Goal: Communication & Community: Connect with others

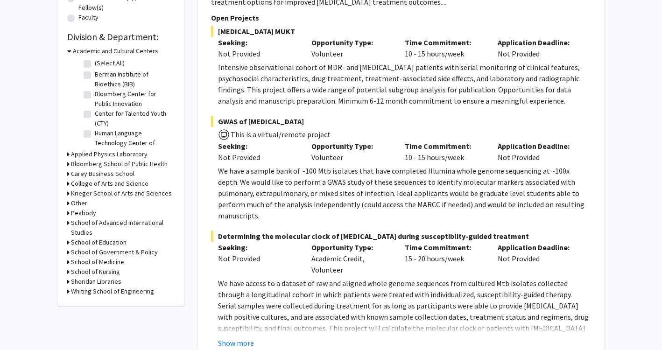
scroll to position [286, 0]
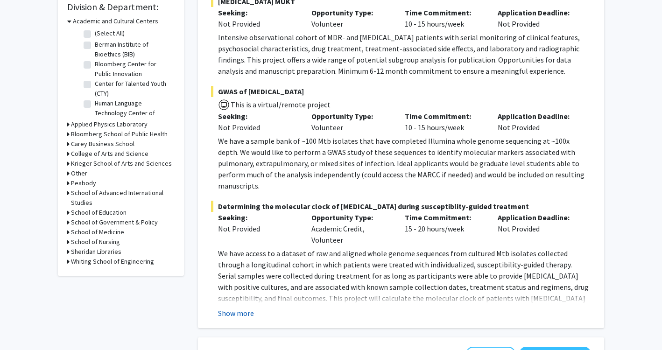
click at [245, 308] on button "Show more" at bounding box center [236, 313] width 36 height 11
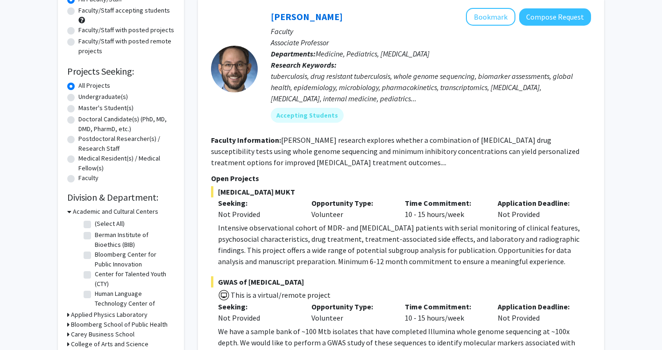
scroll to position [78, 0]
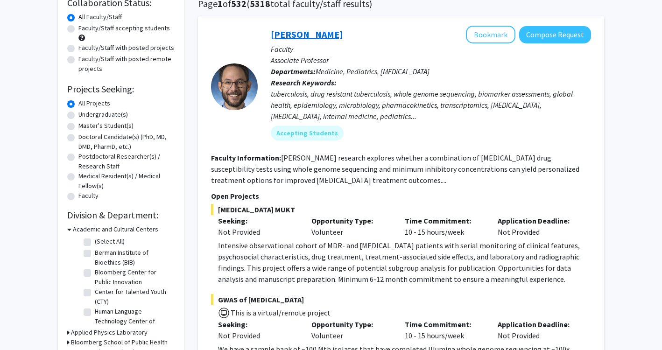
click at [332, 34] on link "[PERSON_NAME]" at bounding box center [307, 34] width 72 height 12
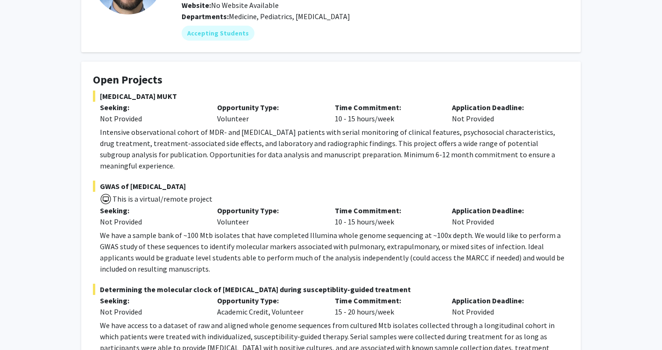
scroll to position [110, 0]
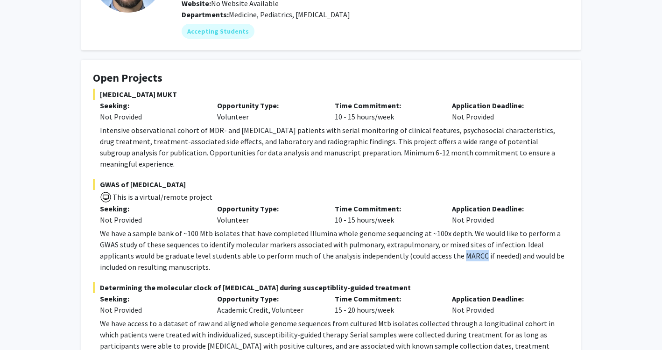
drag, startPoint x: 401, startPoint y: 244, endPoint x: 423, endPoint y: 244, distance: 21.9
click at [423, 244] on p "We have a sample bank of ~100 Mtb isolates that have completed Illumina whole g…" at bounding box center [334, 250] width 469 height 45
copy p "MARCC"
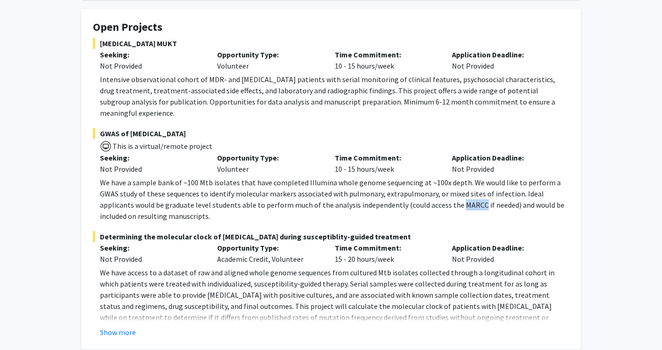
scroll to position [161, 0]
click at [130, 315] on fg-read-more "We have access to a dataset of raw and aligned whole genome sequences from cult…" at bounding box center [331, 301] width 476 height 71
click at [127, 326] on button "Show more" at bounding box center [118, 331] width 36 height 11
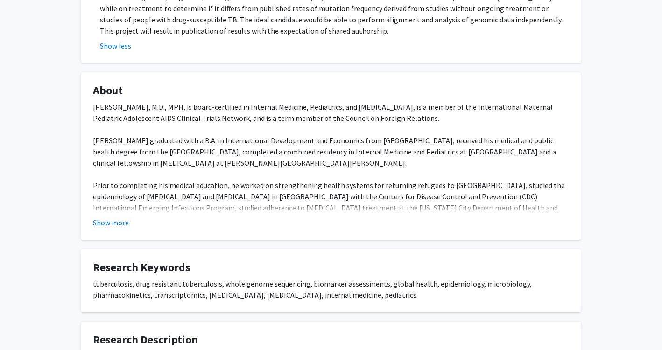
scroll to position [472, 0]
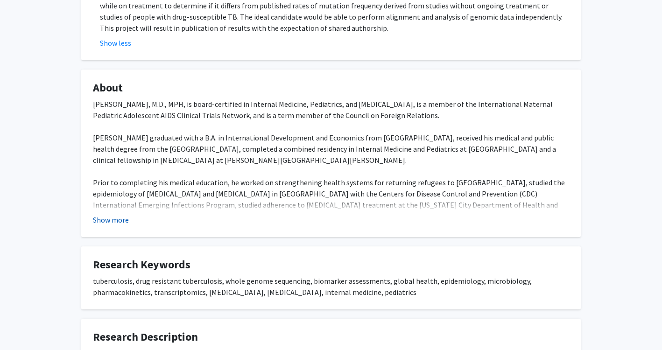
click at [121, 214] on button "Show more" at bounding box center [111, 219] width 36 height 11
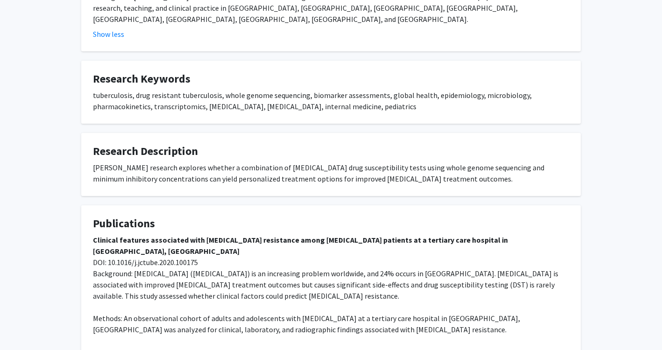
scroll to position [772, 0]
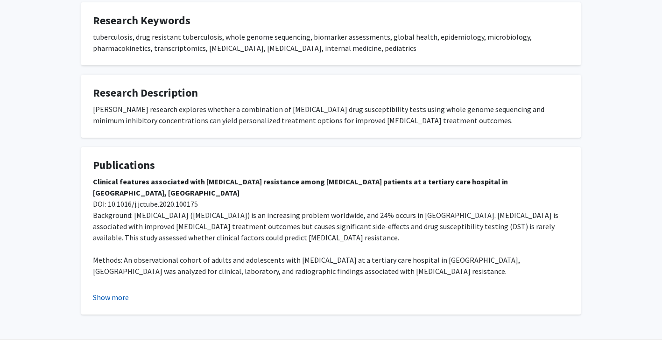
click at [119, 292] on button "Show more" at bounding box center [111, 297] width 36 height 11
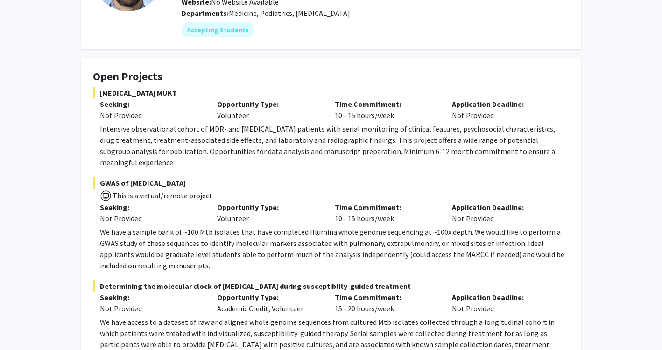
scroll to position [0, 0]
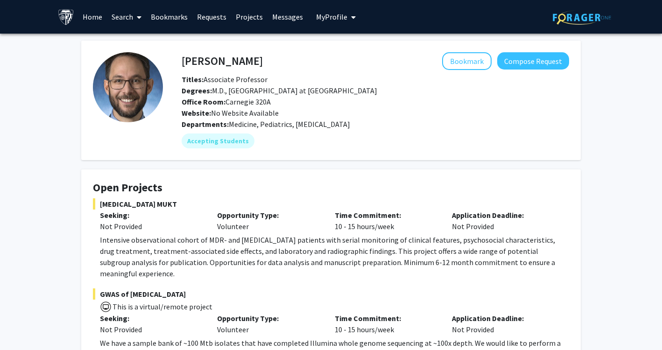
click at [216, 14] on link "Requests" at bounding box center [211, 16] width 39 height 33
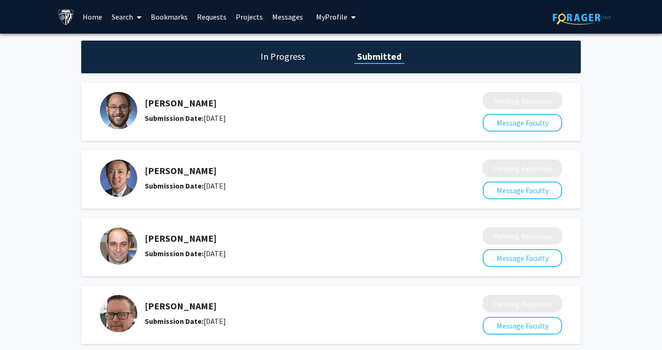
click at [278, 19] on link "Messages" at bounding box center [287, 16] width 40 height 33
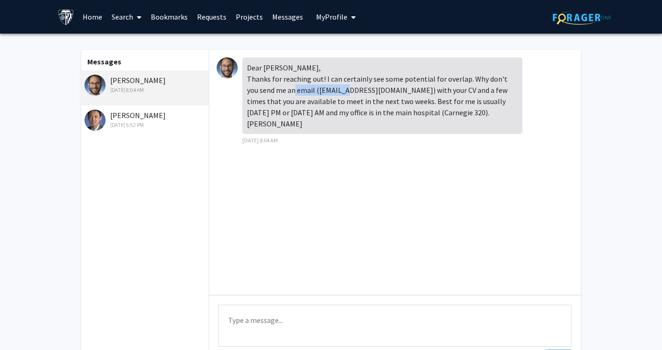
drag, startPoint x: 305, startPoint y: 88, endPoint x: 363, endPoint y: 89, distance: 58.3
click at [363, 89] on div "Dear [PERSON_NAME], Thanks for reaching out! I can certainly see some potential…" at bounding box center [382, 95] width 280 height 77
copy div "[EMAIL_ADDRESS][DOMAIN_NAME]"
click at [281, 313] on textarea "Type a message" at bounding box center [394, 326] width 353 height 42
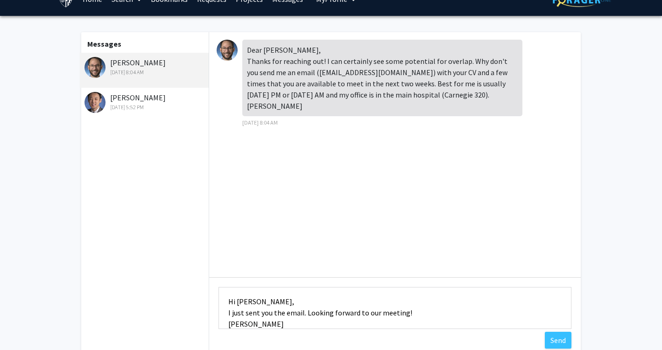
scroll to position [11, 0]
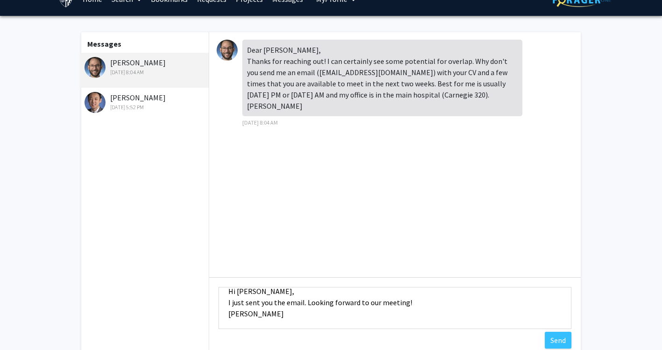
click at [345, 289] on textarea "Hi [PERSON_NAME], I just sent you the email. Looking forward to our meeting! [P…" at bounding box center [394, 308] width 353 height 42
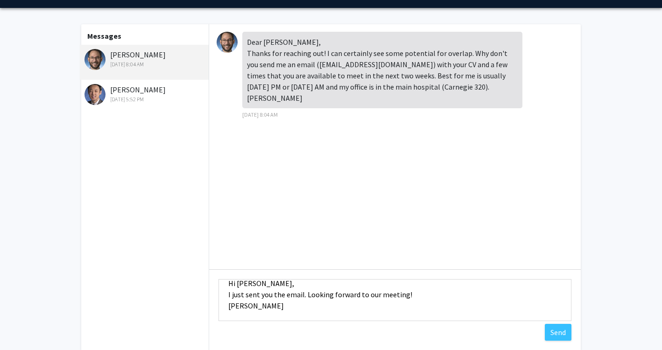
scroll to position [26, 0]
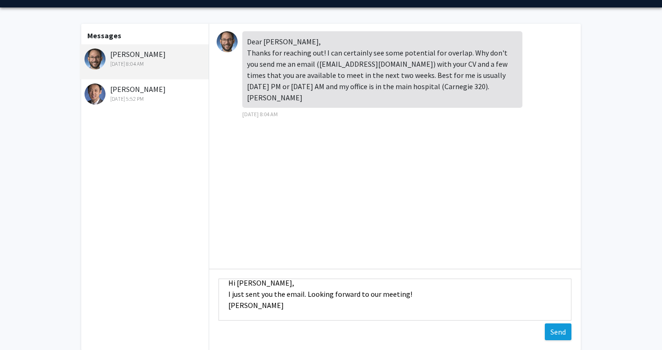
type textarea "Hi [PERSON_NAME], I just sent you the email. Looking forward to our meeting! [P…"
click at [553, 331] on button "Send" at bounding box center [558, 331] width 27 height 17
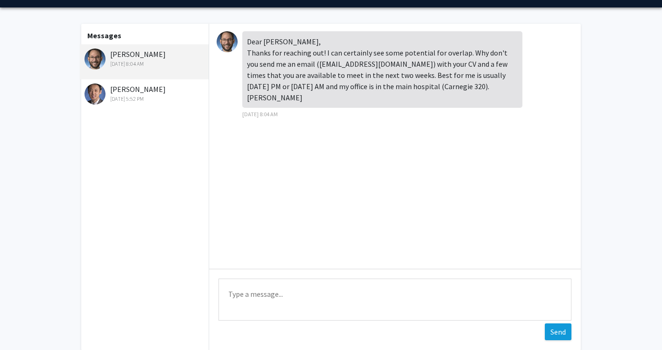
scroll to position [0, 0]
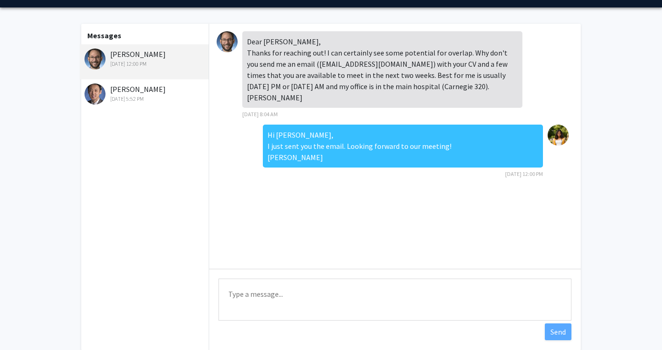
click at [161, 89] on div "[PERSON_NAME] [DATE] 5:52 PM" at bounding box center [145, 94] width 122 height 20
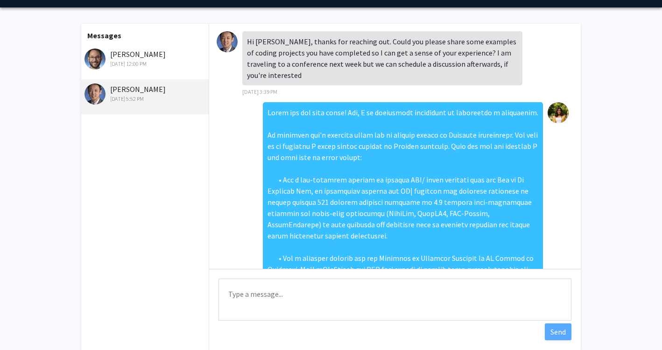
scroll to position [453, 0]
